Goal: Task Accomplishment & Management: Manage account settings

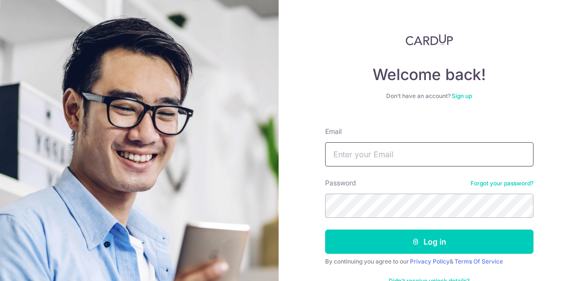
click at [418, 158] on input "Email" at bounding box center [429, 154] width 208 height 24
type input "teowoonmin@gmail.com"
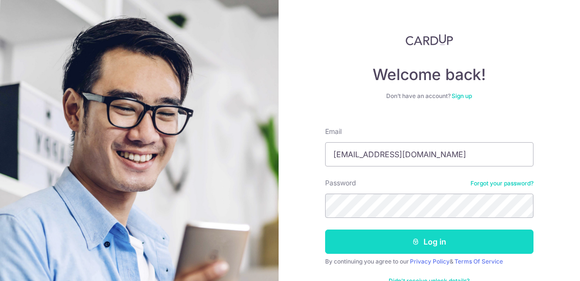
click at [412, 242] on icon "submit" at bounding box center [416, 241] width 8 height 8
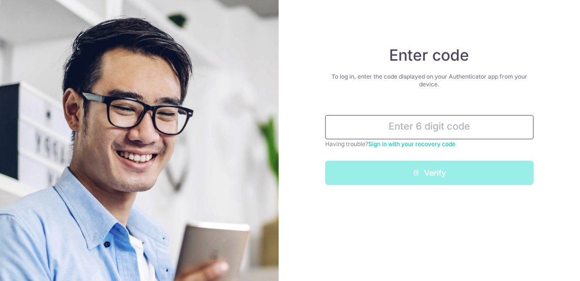
click at [489, 117] on input "text" at bounding box center [429, 127] width 208 height 24
type input "384466"
click at [325, 160] on button "Verify" at bounding box center [429, 172] width 208 height 24
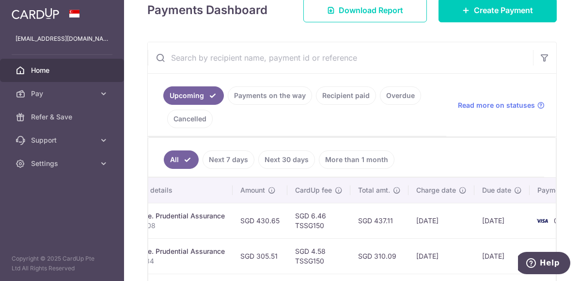
scroll to position [0, 283]
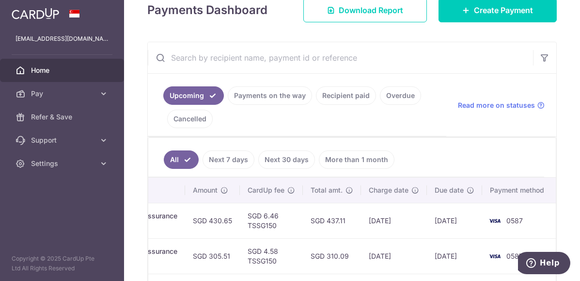
click at [457, 46] on input "text" at bounding box center [340, 57] width 385 height 31
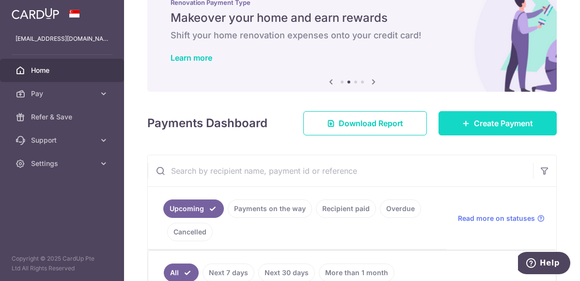
scroll to position [0, 0]
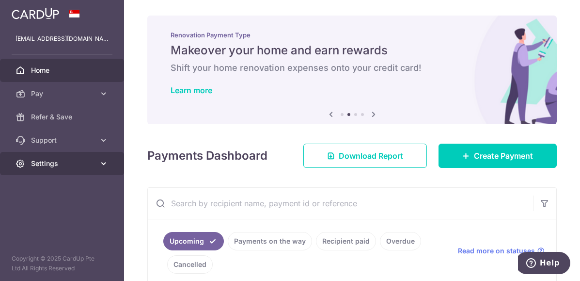
click at [67, 163] on span "Settings" at bounding box center [63, 163] width 64 height 10
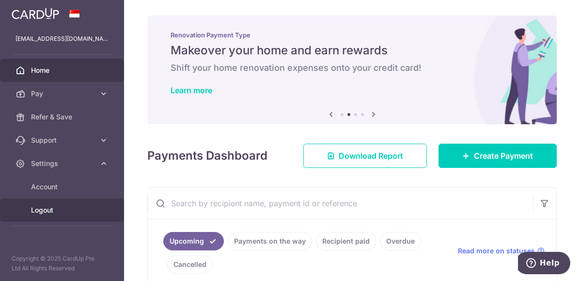
click at [57, 214] on span "Logout" at bounding box center [63, 210] width 64 height 10
